Goal: Task Accomplishment & Management: Complete application form

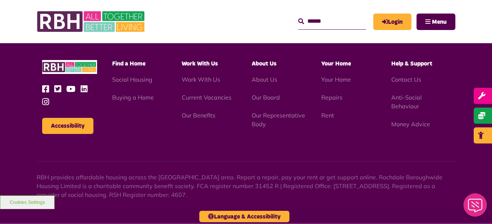
scroll to position [751, 0]
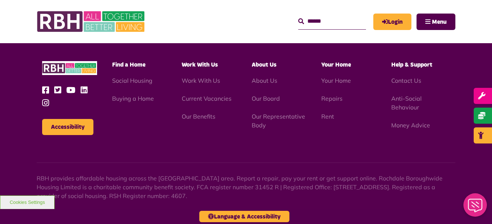
click at [204, 92] on ul "Work With Us Current Vacancies Our Benefits" at bounding box center [211, 98] width 59 height 45
click at [203, 95] on link "Current Vacancies" at bounding box center [207, 98] width 50 height 7
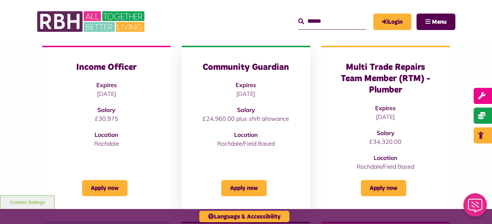
scroll to position [105, 0]
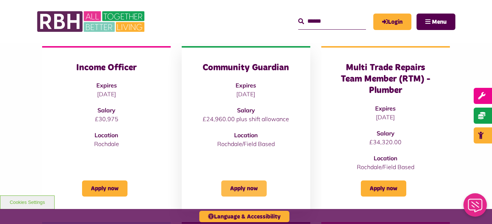
click at [244, 182] on link "Apply now" at bounding box center [243, 189] width 45 height 16
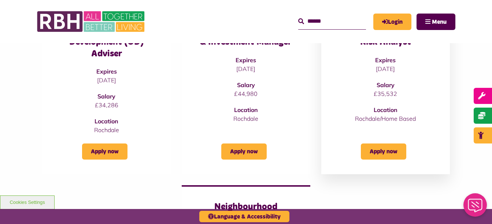
scroll to position [495, 0]
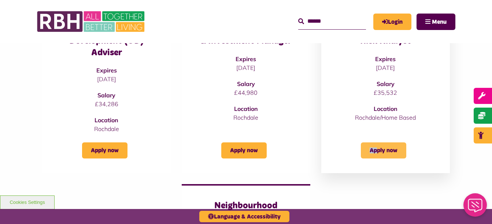
drag, startPoint x: 380, startPoint y: 141, endPoint x: 378, endPoint y: 150, distance: 9.1
click at [378, 150] on div "Apply now" at bounding box center [385, 145] width 99 height 25
click at [378, 150] on link "Apply now" at bounding box center [383, 150] width 45 height 16
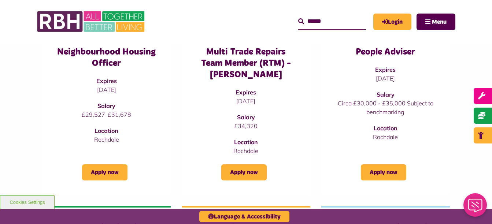
scroll to position [298, 0]
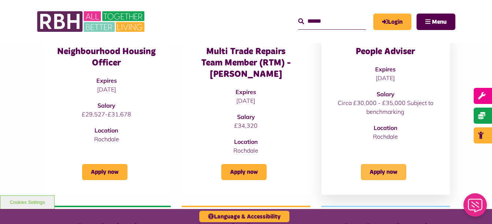
click at [383, 174] on link "Apply now" at bounding box center [383, 172] width 45 height 16
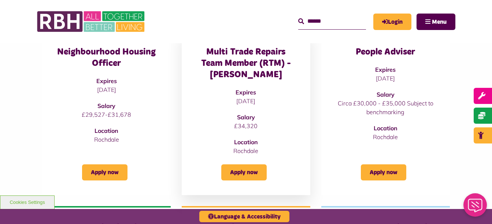
scroll to position [298, 0]
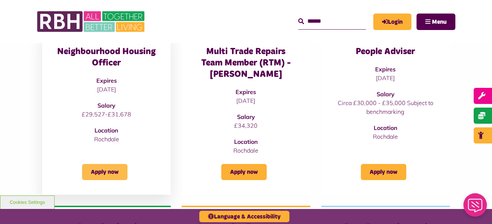
click at [115, 164] on link "Apply now" at bounding box center [104, 172] width 45 height 16
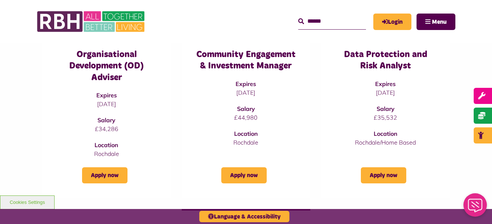
scroll to position [469, 0]
